Goal: Information Seeking & Learning: Compare options

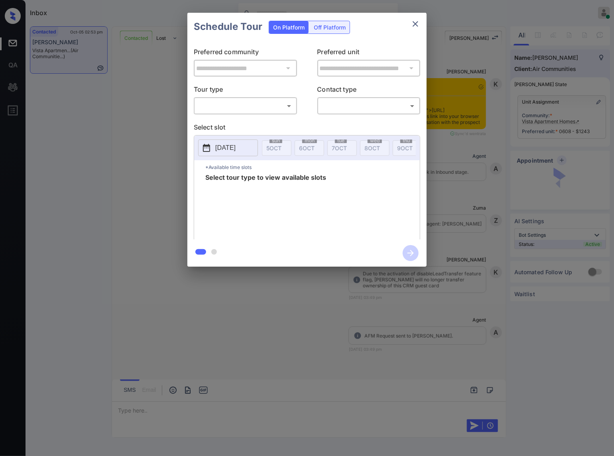
scroll to position [1659, 0]
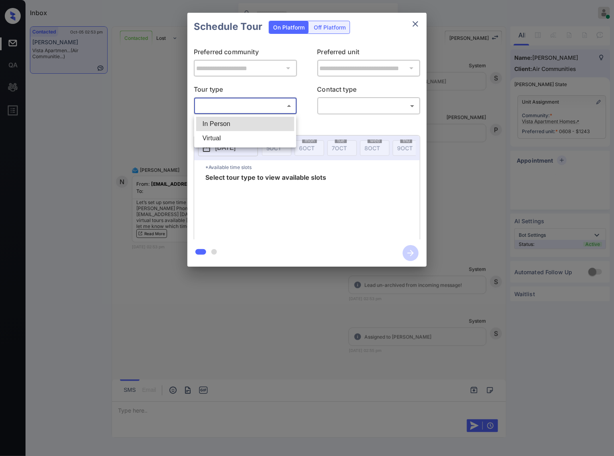
click at [283, 105] on body "Inbox Caroline Dacanay Online Set yourself offline Set yourself on break Profil…" at bounding box center [307, 228] width 614 height 456
click at [274, 127] on li "In Person" at bounding box center [245, 124] width 98 height 14
type input "********"
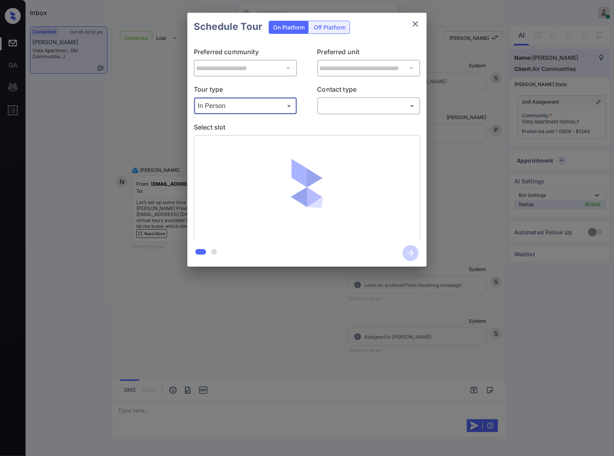
click at [347, 106] on body "Inbox Caroline Dacanay Online Set yourself offline Set yourself on break Profil…" at bounding box center [307, 228] width 614 height 456
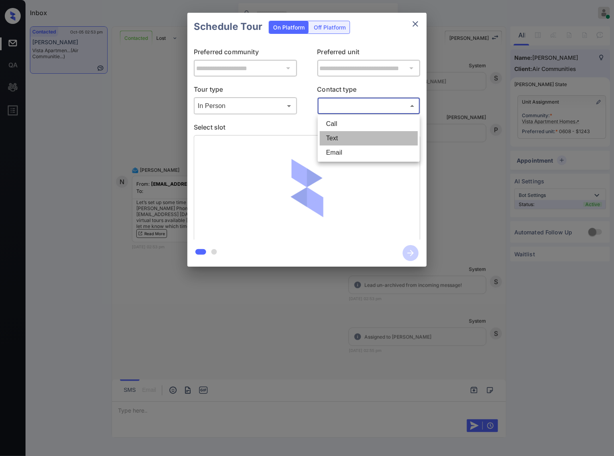
click at [352, 139] on li "Text" at bounding box center [369, 138] width 98 height 14
type input "****"
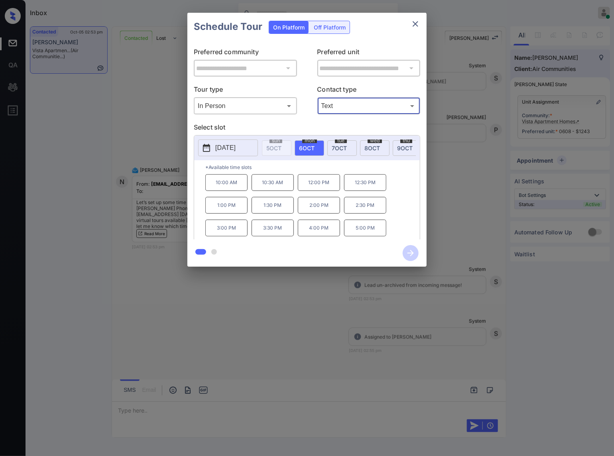
click at [480, 166] on div "**********" at bounding box center [307, 139] width 614 height 279
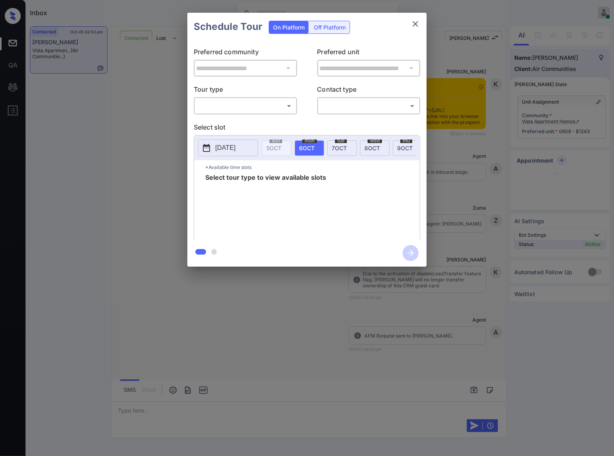
scroll to position [1709, 0]
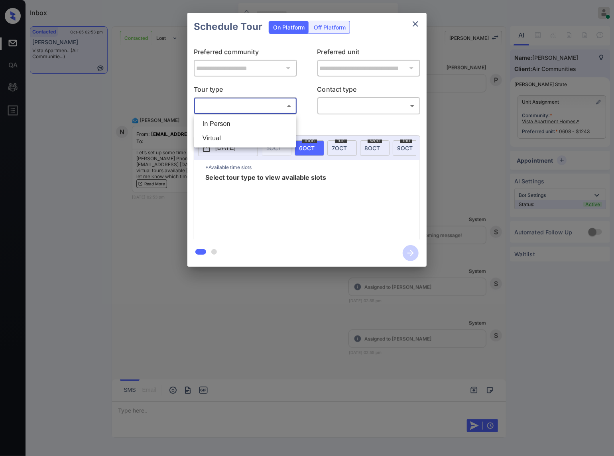
click at [282, 106] on body "Inbox Caroline Dacanay Online Set yourself offline Set yourself on break Profil…" at bounding box center [307, 228] width 614 height 456
click at [275, 120] on li "In Person" at bounding box center [245, 124] width 98 height 14
type input "********"
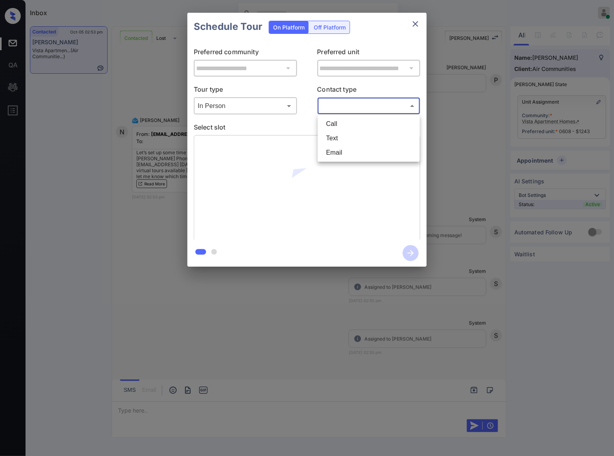
drag, startPoint x: 340, startPoint y: 106, endPoint x: 340, endPoint y: 142, distance: 35.9
click at [342, 106] on body "Inbox Caroline Dacanay Online Set yourself offline Set yourself on break Profil…" at bounding box center [307, 228] width 614 height 456
click at [342, 138] on li "Text" at bounding box center [369, 138] width 98 height 14
type input "****"
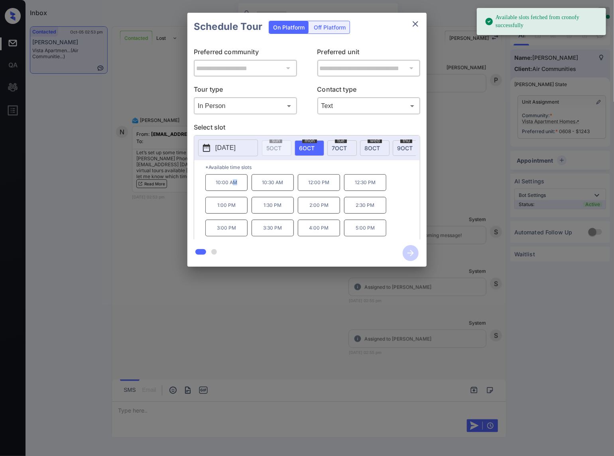
click at [232, 186] on p "10:00 AM" at bounding box center [226, 182] width 42 height 17
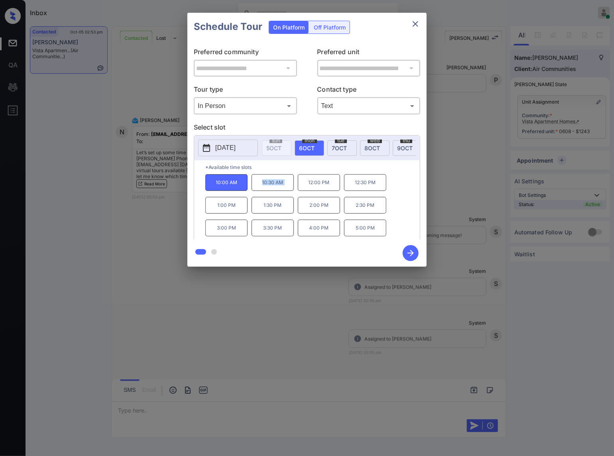
drag, startPoint x: 298, startPoint y: 194, endPoint x: 253, endPoint y: 194, distance: 44.6
click at [253, 194] on div "10:00 AM 10:30 AM 12:00 PM 12:30 PM 1:00 PM 1:30 PM 2:00 PM 2:30 PM 3:00 PM 3:3…" at bounding box center [312, 206] width 214 height 64
click at [259, 189] on p "10:30 AM" at bounding box center [273, 182] width 42 height 17
drag, startPoint x: 260, startPoint y: 189, endPoint x: 298, endPoint y: 191, distance: 38.3
click at [298, 191] on div "10:00 AM 10:30 AM 12:00 PM 12:30 PM 1:00 PM 1:30 PM 2:00 PM 2:30 PM 3:00 PM 3:3…" at bounding box center [312, 206] width 214 height 64
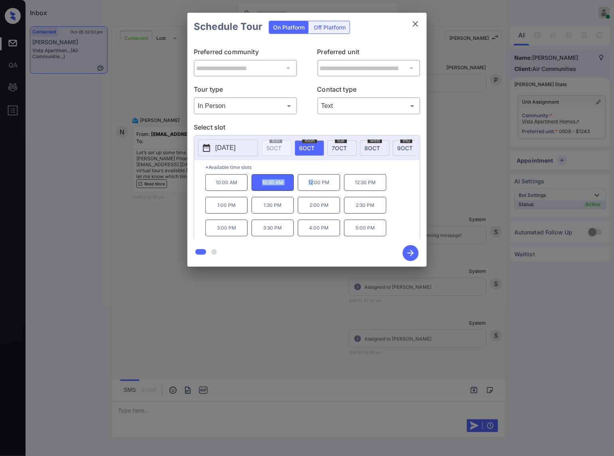
click at [279, 189] on p "10:30 AM" at bounding box center [273, 182] width 42 height 17
click at [287, 189] on p "10:30 AM" at bounding box center [273, 182] width 42 height 17
drag, startPoint x: 289, startPoint y: 189, endPoint x: 258, endPoint y: 189, distance: 31.5
click at [258, 189] on p "10:30 AM" at bounding box center [273, 182] width 42 height 17
copy p "10:30 AM"
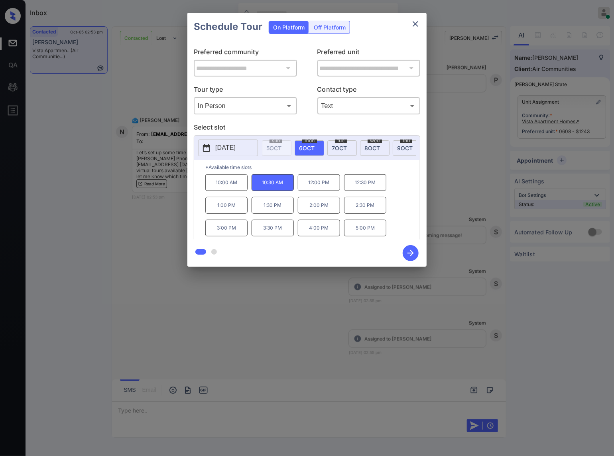
click at [195, 328] on div at bounding box center [307, 228] width 614 height 456
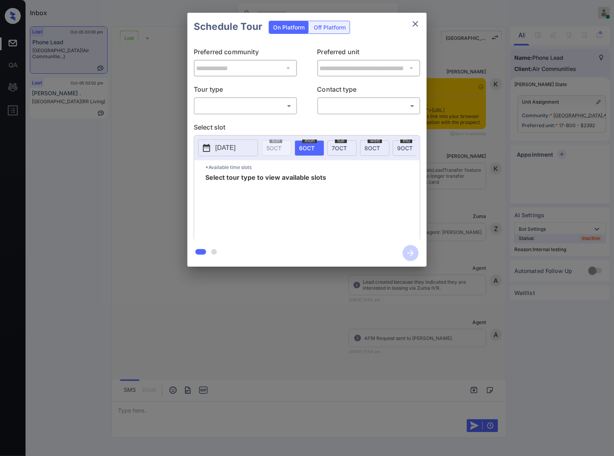
scroll to position [4090, 0]
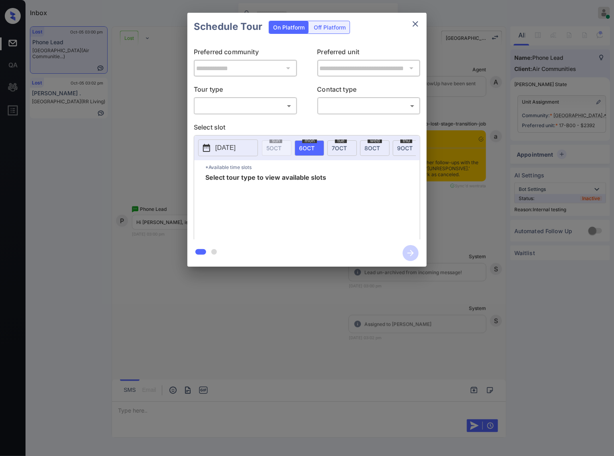
click at [290, 109] on body "Inbox Caroline Dacanay Online Set yourself offline Set yourself on break Profil…" at bounding box center [307, 228] width 614 height 456
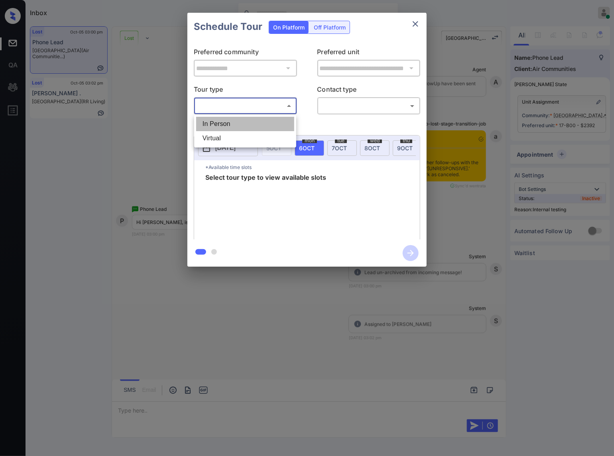
click at [287, 125] on li "In Person" at bounding box center [245, 124] width 98 height 14
type input "********"
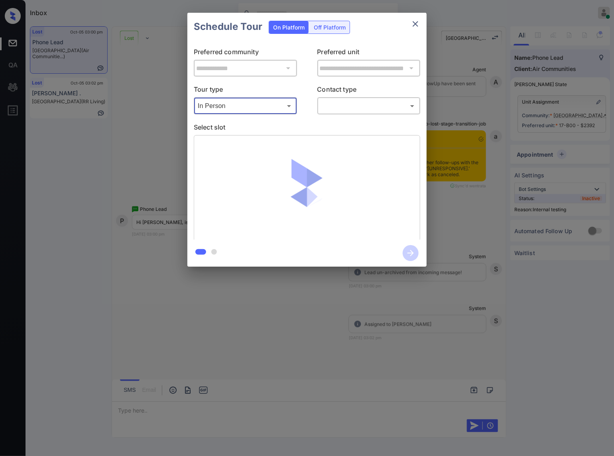
click at [330, 106] on body "Inbox Caroline Dacanay Online Set yourself offline Set yourself on break Profil…" at bounding box center [307, 228] width 614 height 456
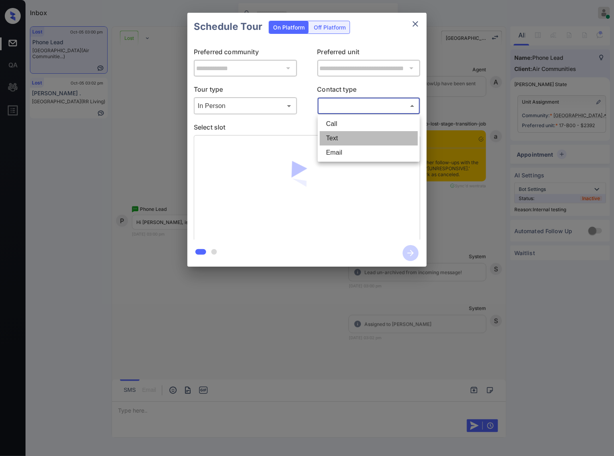
click at [335, 137] on li "Text" at bounding box center [369, 138] width 98 height 14
type input "****"
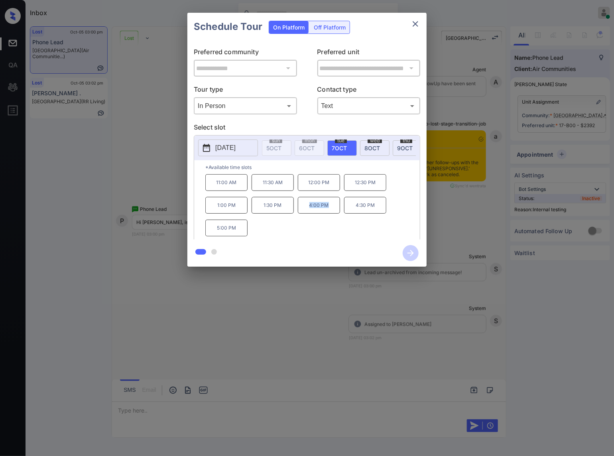
drag, startPoint x: 333, startPoint y: 212, endPoint x: 307, endPoint y: 210, distance: 26.4
click at [307, 210] on p "4:00 PM" at bounding box center [319, 205] width 42 height 17
click at [265, 214] on p "1:30 PM" at bounding box center [273, 205] width 42 height 17
drag, startPoint x: 239, startPoint y: 237, endPoint x: 206, endPoint y: 236, distance: 33.5
click at [206, 236] on p "5:00 PM" at bounding box center [226, 228] width 42 height 17
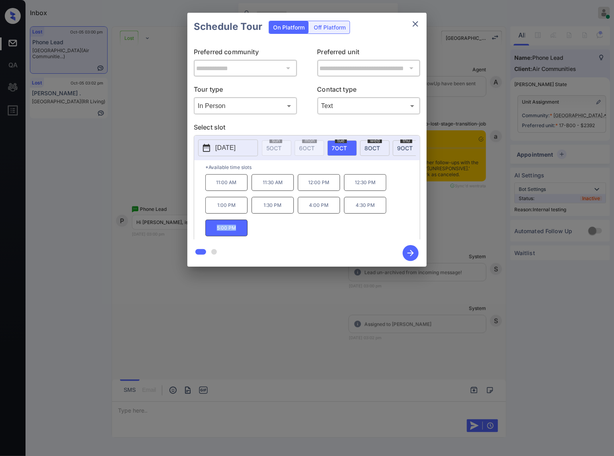
copy p "5:00 PM"
click at [302, 323] on div at bounding box center [307, 228] width 614 height 456
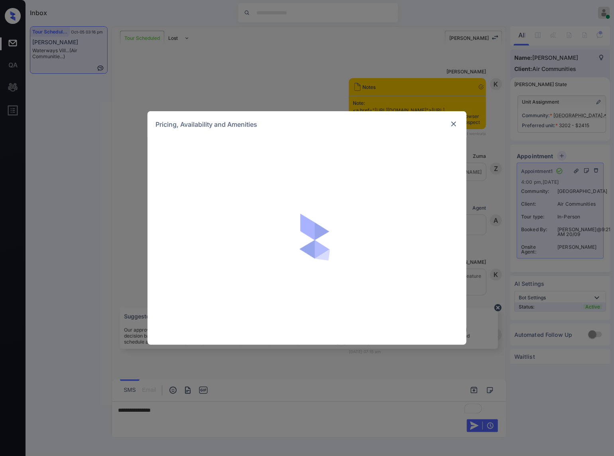
scroll to position [6735, 0]
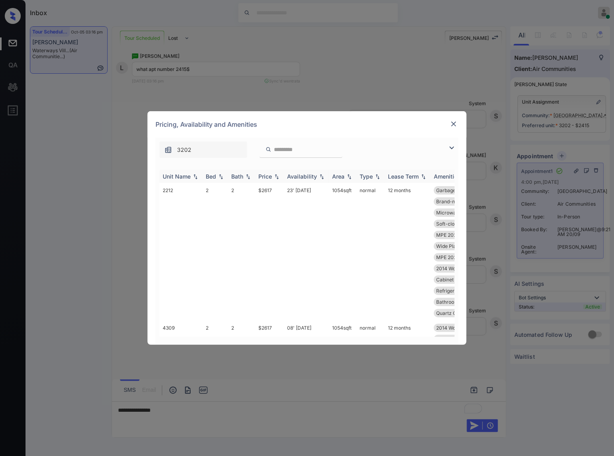
click at [278, 175] on img at bounding box center [277, 177] width 8 height 6
click at [278, 175] on img at bounding box center [277, 176] width 8 height 6
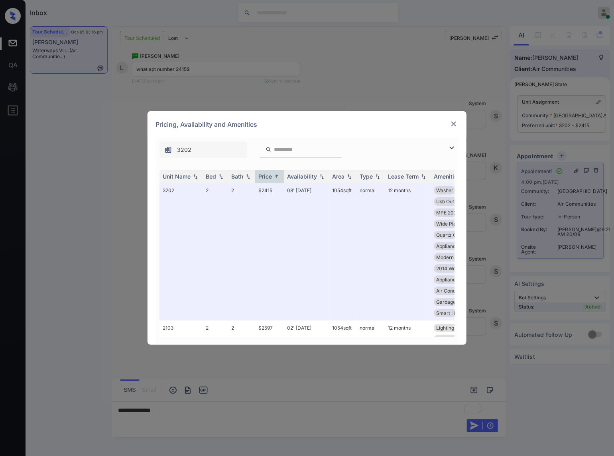
click at [457, 121] on img at bounding box center [454, 124] width 8 height 8
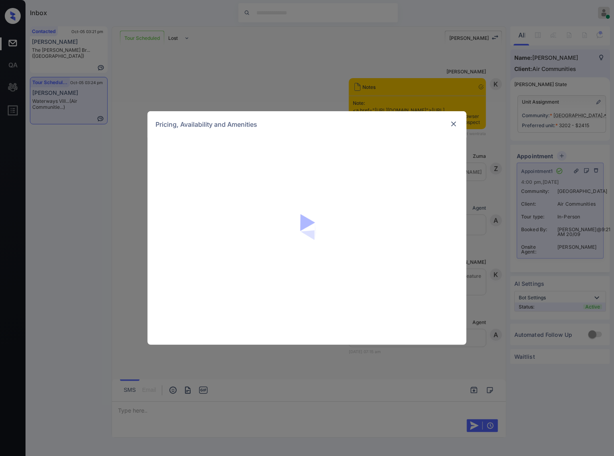
scroll to position [6394, 0]
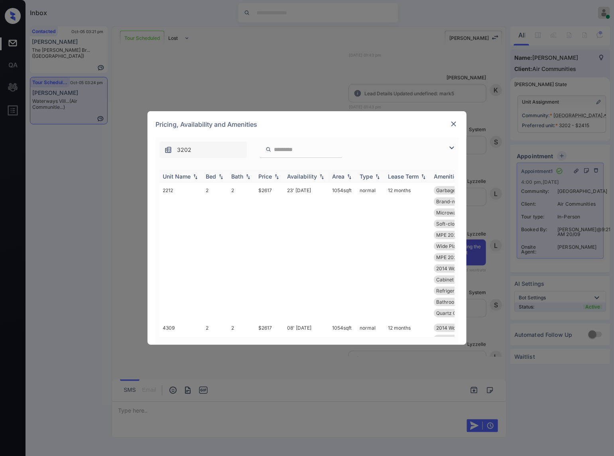
click at [275, 173] on div "Price" at bounding box center [269, 176] width 22 height 7
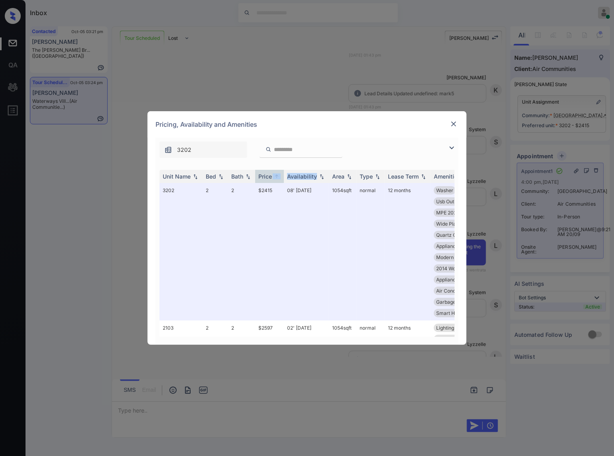
click at [453, 122] on img at bounding box center [454, 124] width 8 height 8
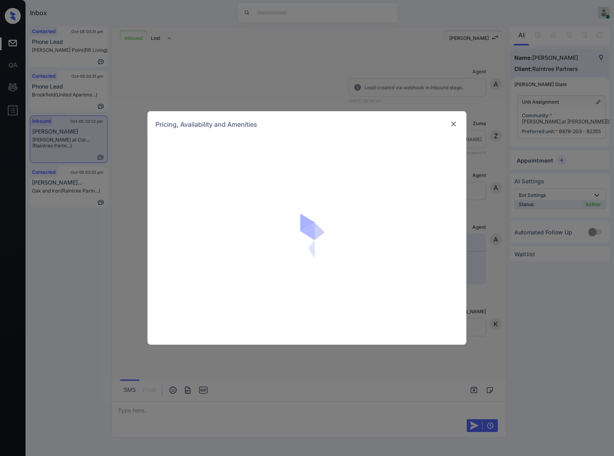
scroll to position [2224, 0]
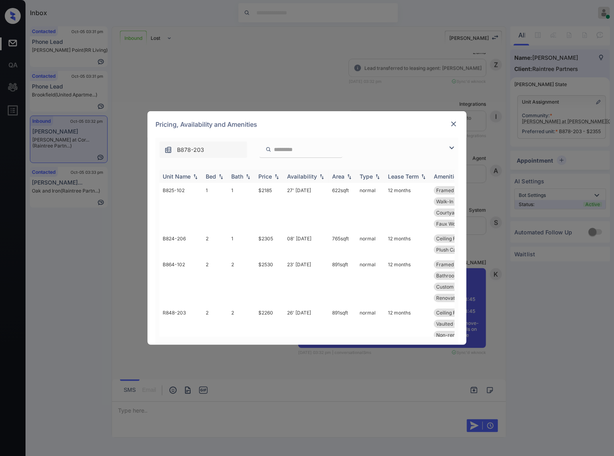
click at [275, 178] on img at bounding box center [277, 177] width 8 height 6
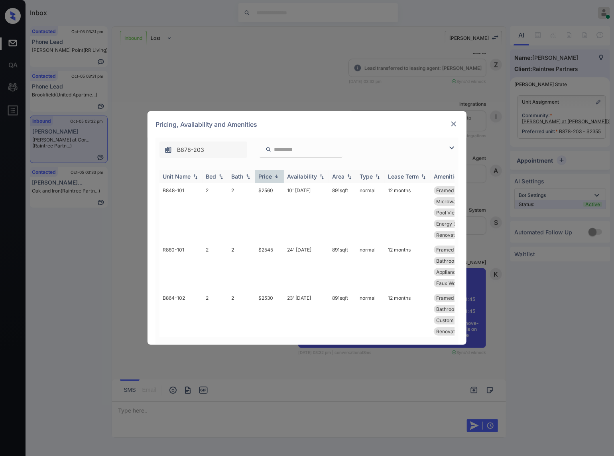
click at [275, 178] on img at bounding box center [277, 176] width 8 height 6
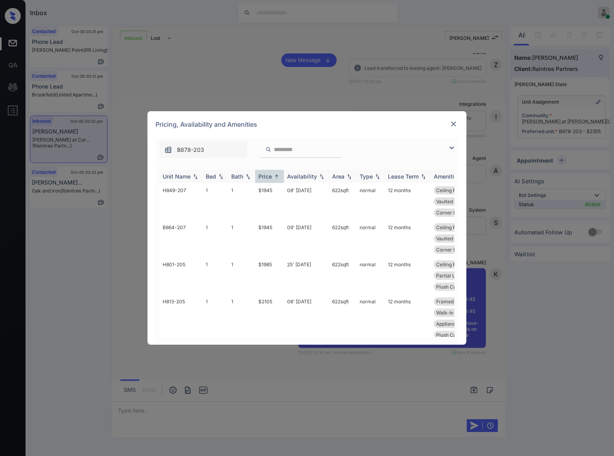
click at [284, 175] on th "Availability" at bounding box center [306, 176] width 45 height 13
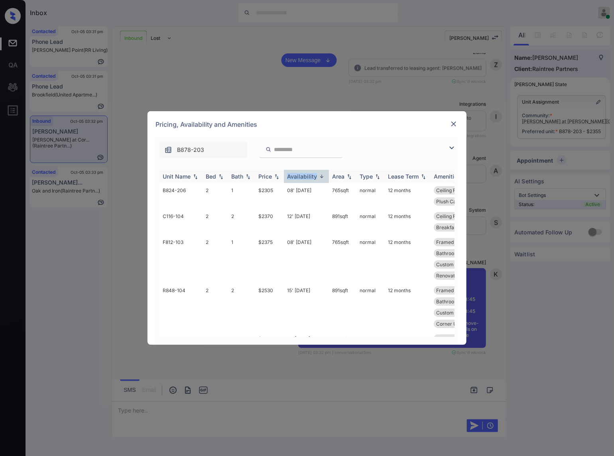
click at [284, 175] on th "Availability" at bounding box center [306, 176] width 45 height 13
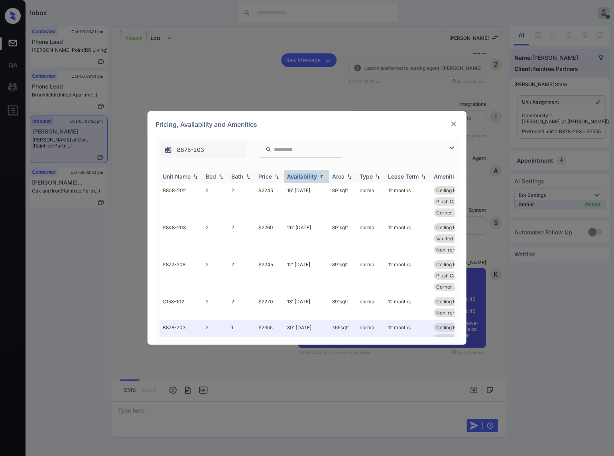
click at [278, 175] on img at bounding box center [277, 177] width 8 height 6
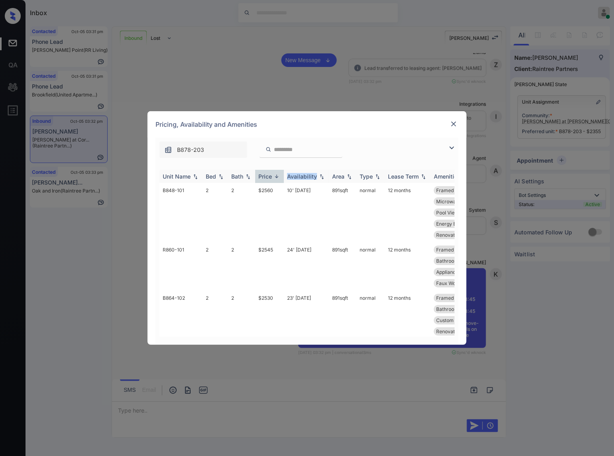
click at [278, 175] on img at bounding box center [277, 176] width 8 height 6
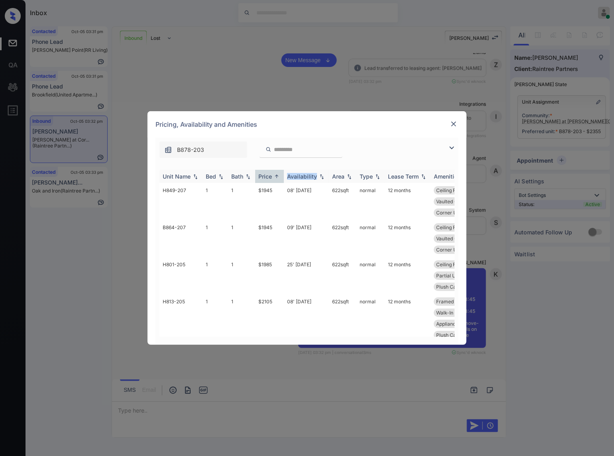
click at [278, 175] on img at bounding box center [277, 176] width 8 height 6
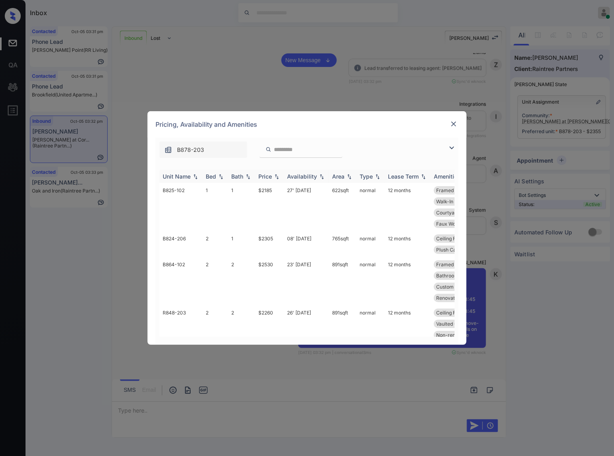
click at [280, 181] on th "Price" at bounding box center [269, 176] width 29 height 13
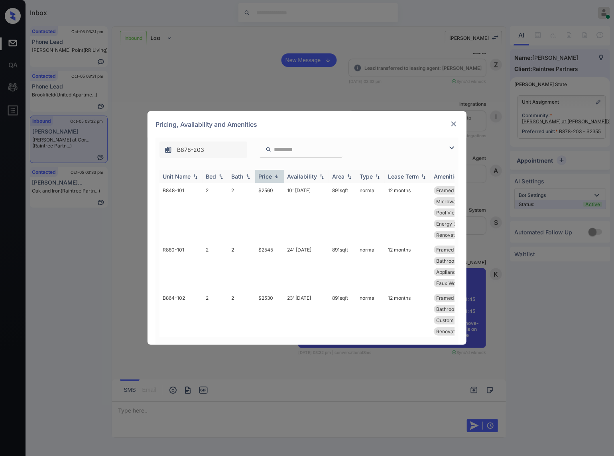
click at [279, 179] on img at bounding box center [277, 176] width 8 height 6
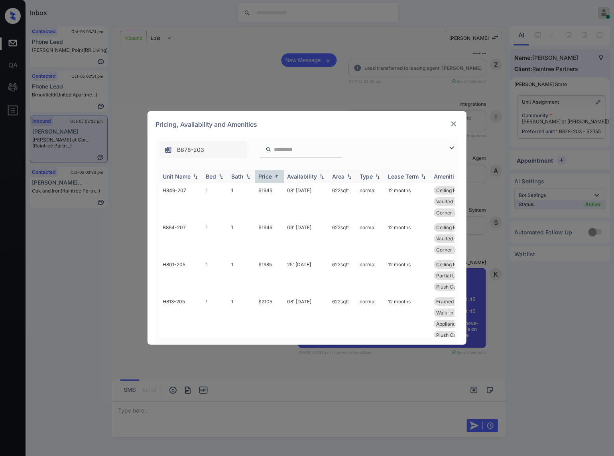
click at [279, 179] on img at bounding box center [277, 176] width 8 height 6
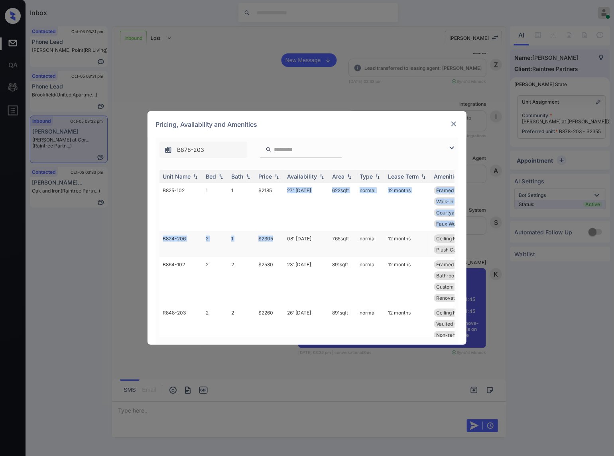
drag, startPoint x: 276, startPoint y: 228, endPoint x: 272, endPoint y: 231, distance: 4.5
click at [281, 241] on td "$2305" at bounding box center [269, 244] width 29 height 26
click at [280, 240] on td "$2305" at bounding box center [269, 244] width 29 height 26
drag, startPoint x: 279, startPoint y: 239, endPoint x: 253, endPoint y: 234, distance: 26.8
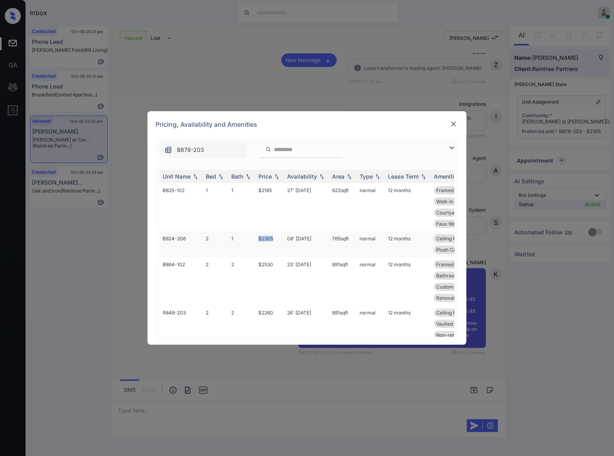
click at [253, 234] on tr "B824-206 2 1 $2305 08' Nov 25 765 sqft normal 12 months Ceiling Fan Second Floo…" at bounding box center [367, 244] width 417 height 26
copy tr "$2305"
click at [301, 238] on td "08' [DATE]" at bounding box center [306, 244] width 45 height 26
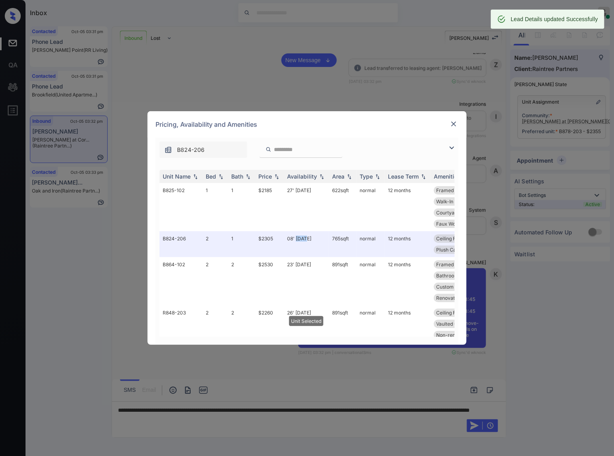
click at [452, 124] on img at bounding box center [454, 124] width 8 height 8
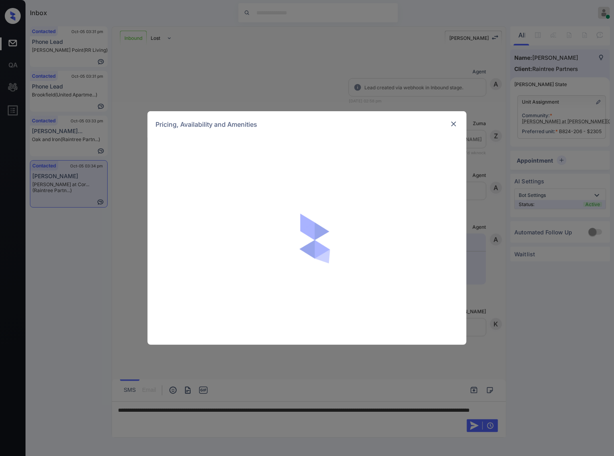
scroll to position [2568, 0]
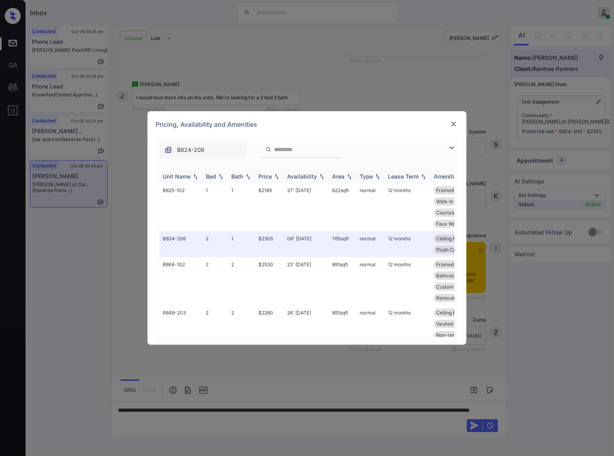
click at [277, 177] on img at bounding box center [277, 177] width 8 height 6
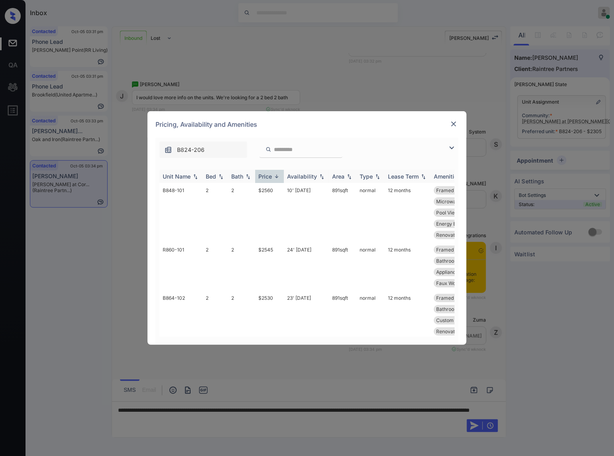
click at [277, 177] on img at bounding box center [277, 176] width 8 height 6
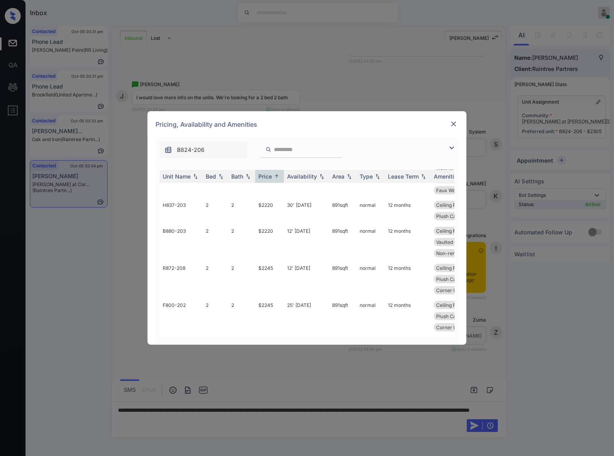
scroll to position [299, 0]
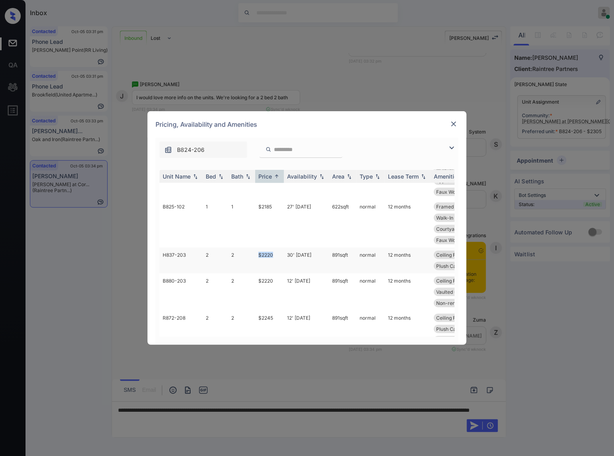
drag, startPoint x: 274, startPoint y: 266, endPoint x: 258, endPoint y: 266, distance: 16.3
click at [258, 266] on td "$2220" at bounding box center [269, 261] width 29 height 26
copy td "$2220"
click at [336, 266] on td "891 sqft" at bounding box center [343, 261] width 28 height 26
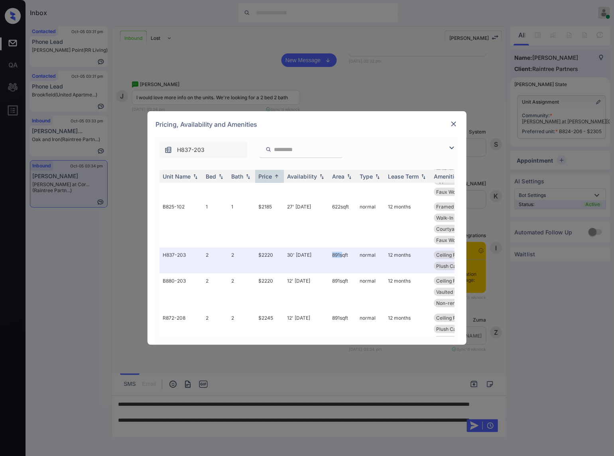
click at [450, 126] on img at bounding box center [454, 124] width 8 height 8
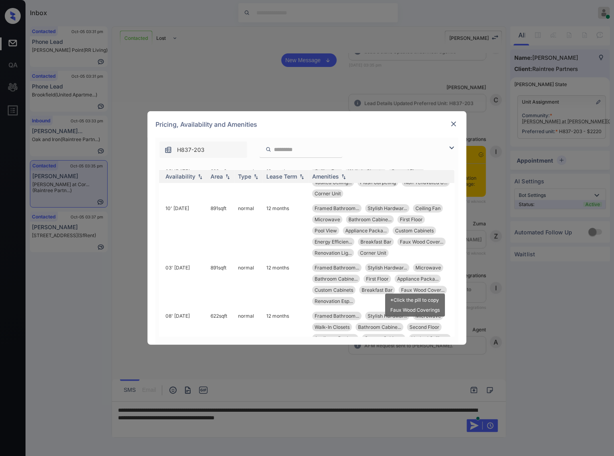
scroll to position [1084, 128]
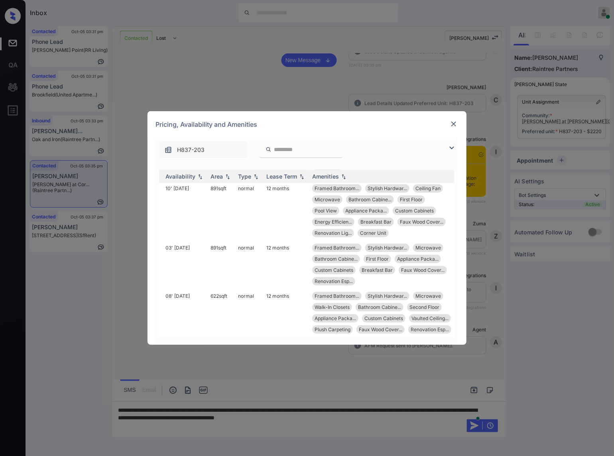
click at [452, 124] on img at bounding box center [454, 124] width 8 height 8
